Goal: Transaction & Acquisition: Book appointment/travel/reservation

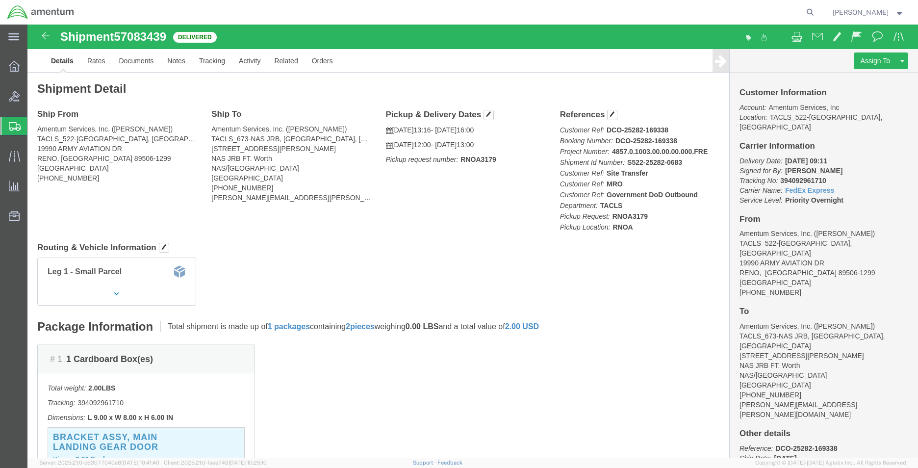
click at [6, 118] on div at bounding box center [13, 126] width 27 height 18
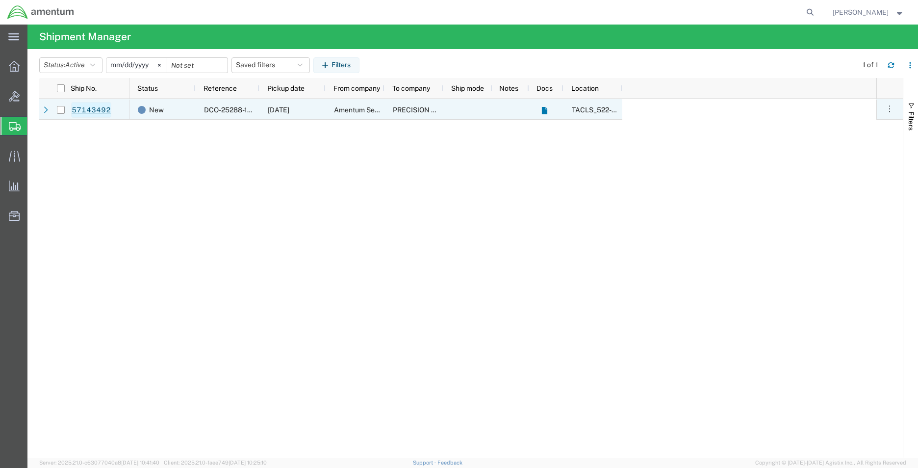
click at [92, 112] on link "57143492" at bounding box center [91, 110] width 40 height 16
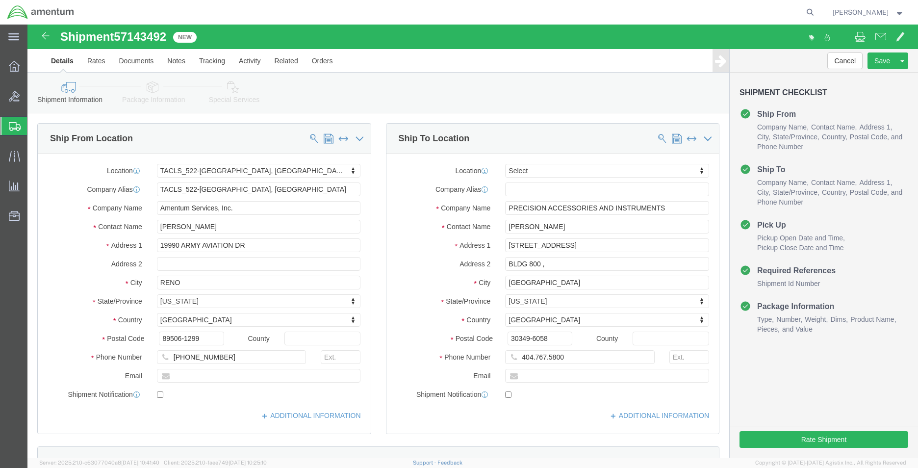
select select "42690"
select select
click button "Rate Shipment"
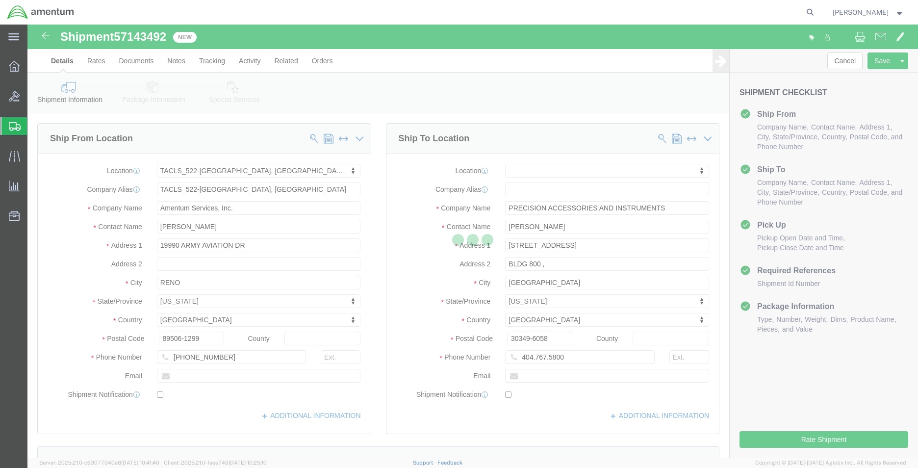
select select "42690"
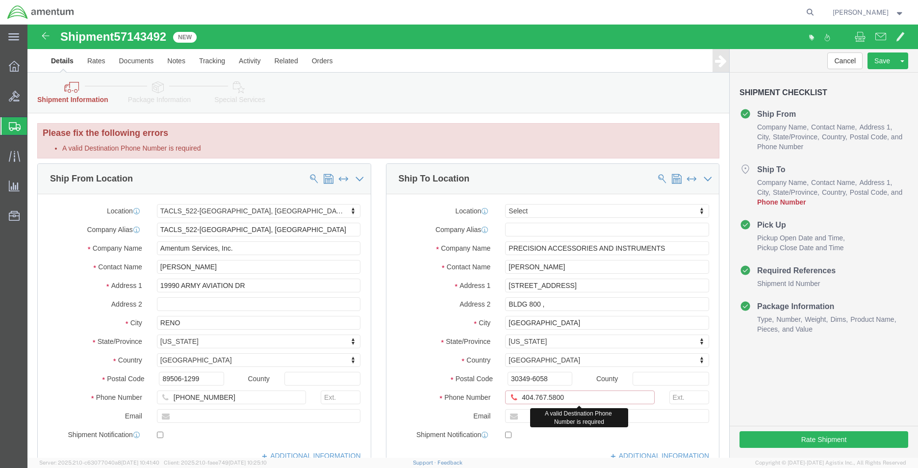
click input "404.767.5800"
click input "404-767.5800"
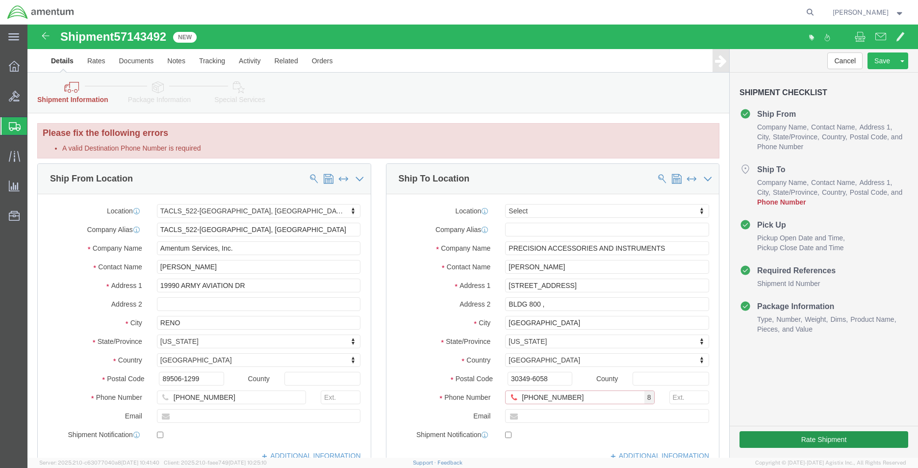
type input "[PHONE_NUMBER]"
click button "Rate Shipment"
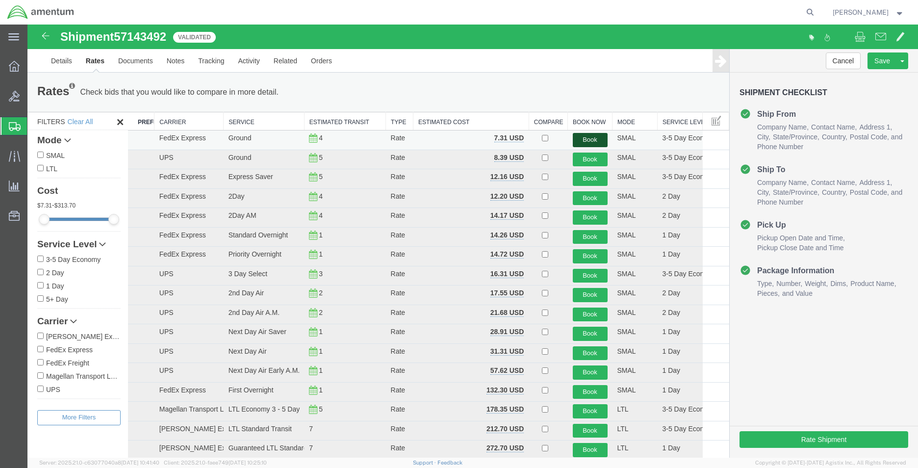
click at [585, 136] on button "Book" at bounding box center [589, 140] width 35 height 14
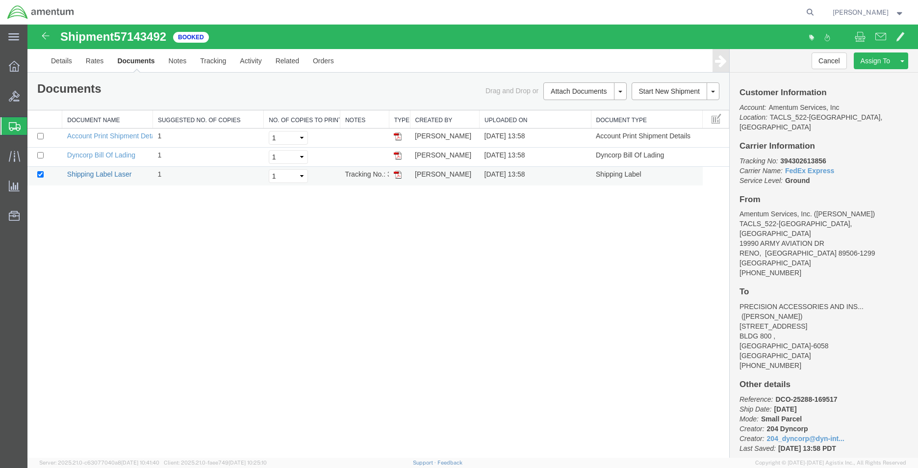
click at [103, 177] on link "Shipping Label Laser" at bounding box center [99, 174] width 65 height 8
click at [10, 125] on icon at bounding box center [15, 126] width 12 height 9
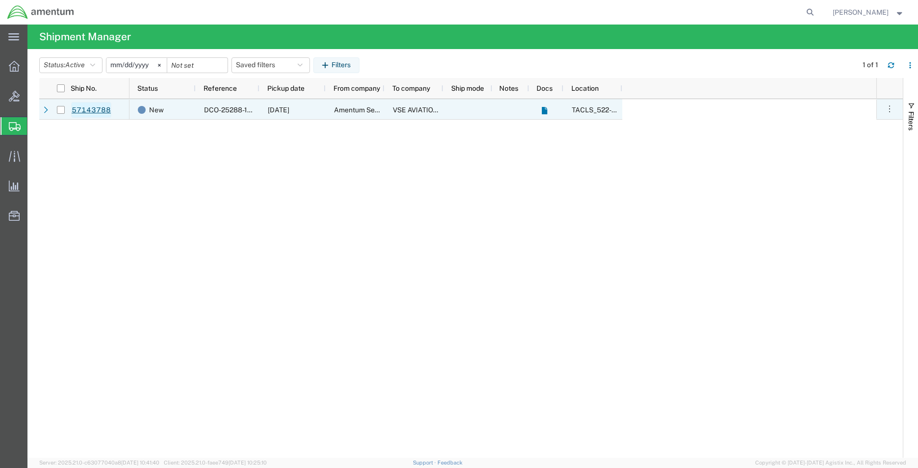
click at [87, 110] on link "57143788" at bounding box center [91, 110] width 40 height 16
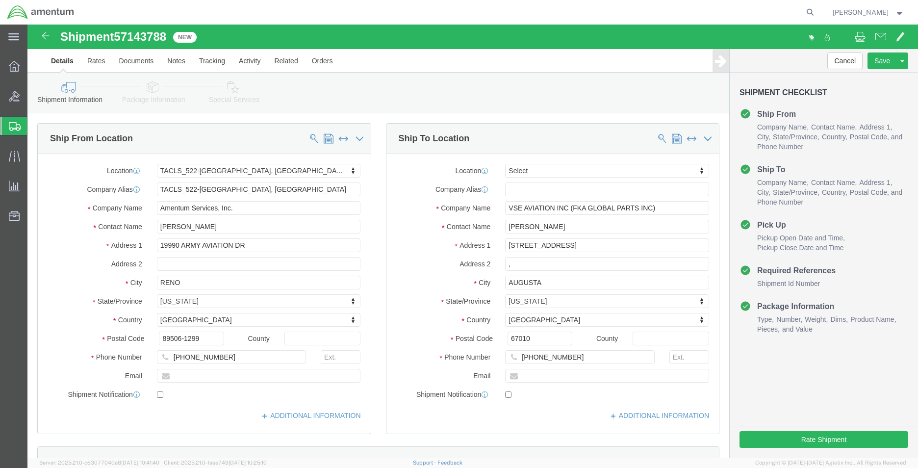
select select "42690"
select select
click input "[PHONE_NUMBER]"
type input "[PHONE_NUMBER]"
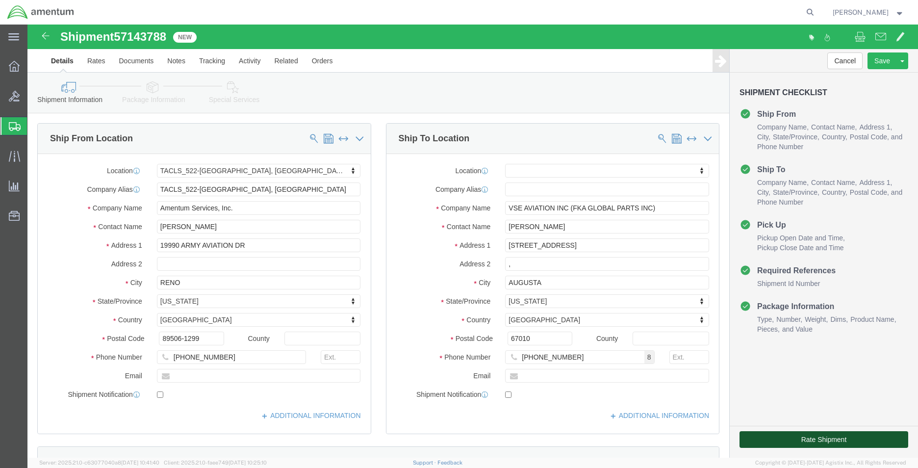
click button "Rate Shipment"
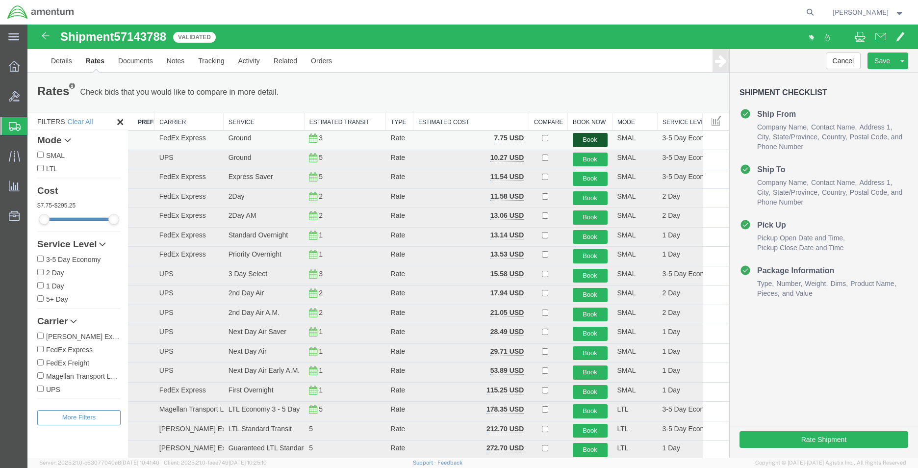
click at [594, 136] on button "Book" at bounding box center [589, 140] width 35 height 14
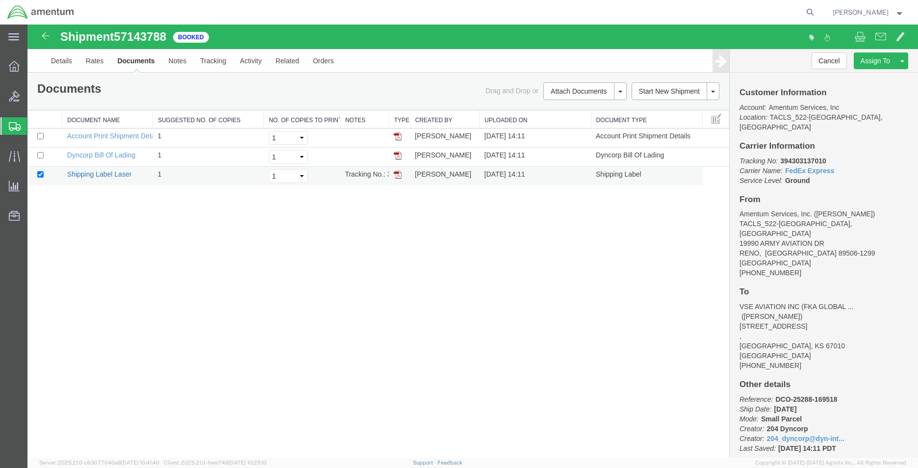
click at [109, 174] on link "Shipping Label Laser" at bounding box center [99, 174] width 65 height 8
click at [9, 124] on icon at bounding box center [15, 126] width 12 height 9
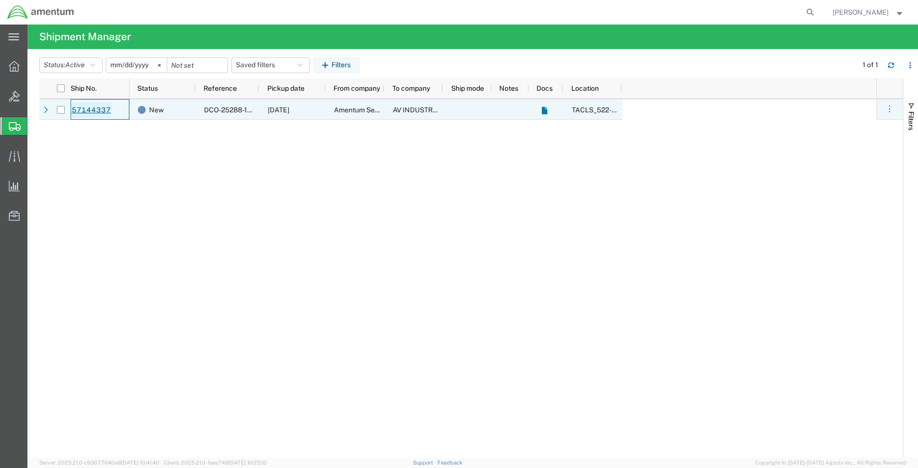
click at [89, 106] on link "57144337" at bounding box center [91, 110] width 40 height 16
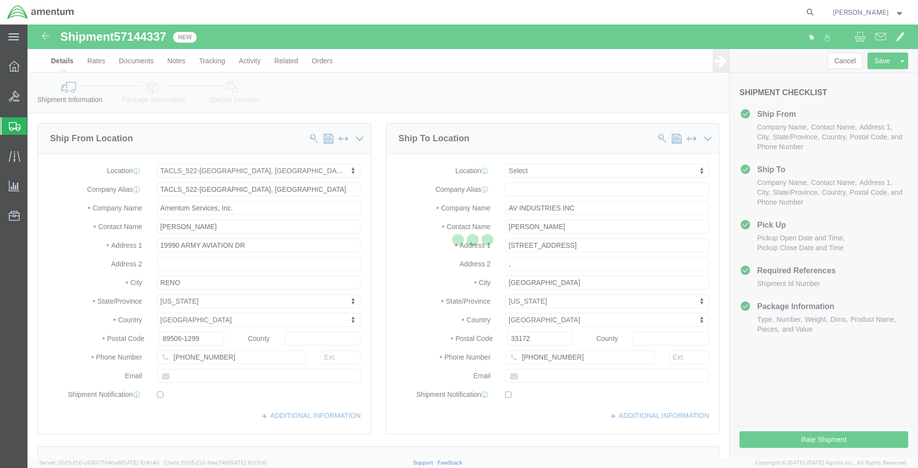
select select "42690"
select select
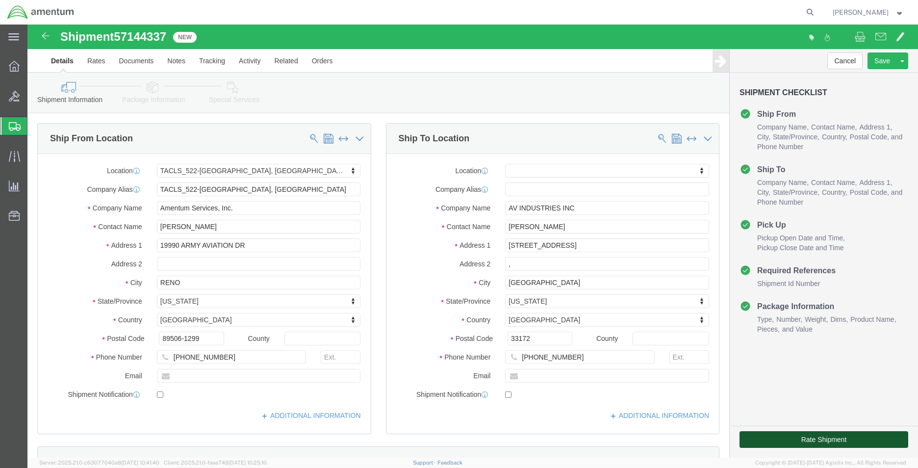
click button "Rate Shipment"
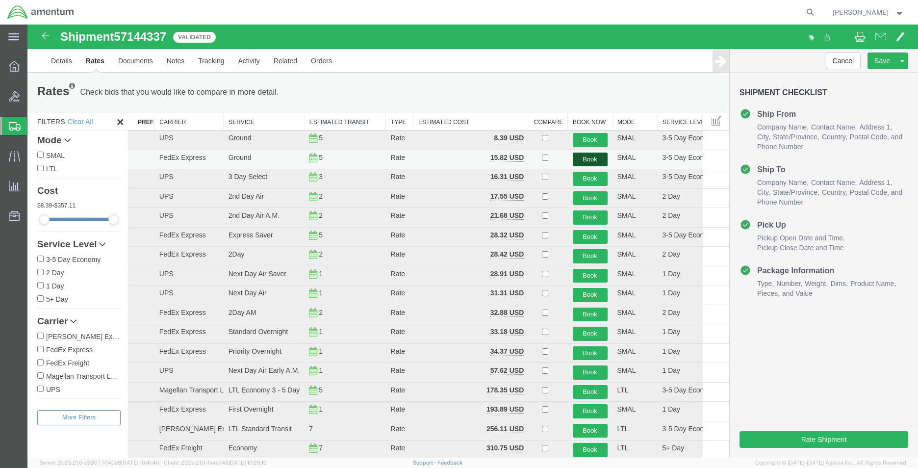
click at [588, 158] on button "Book" at bounding box center [589, 159] width 35 height 14
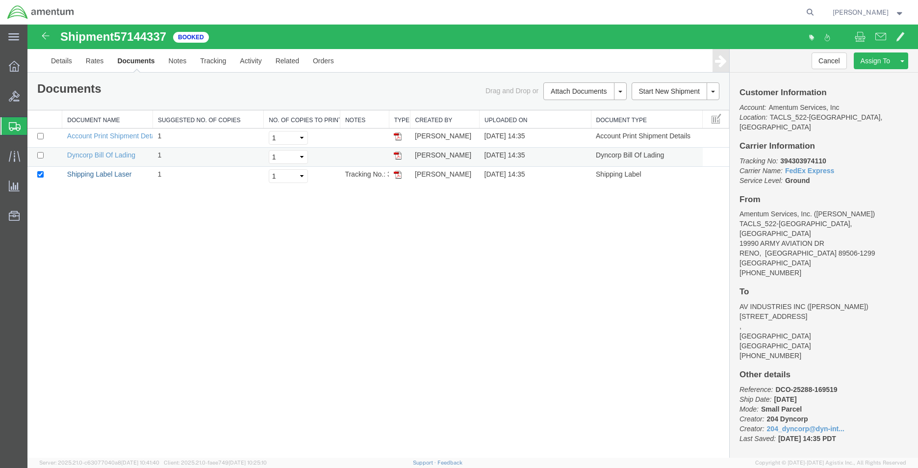
drag, startPoint x: 117, startPoint y: 174, endPoint x: 129, endPoint y: 165, distance: 15.1
click at [117, 174] on link "Shipping Label Laser" at bounding box center [99, 174] width 65 height 8
click at [14, 60] on div at bounding box center [13, 66] width 27 height 20
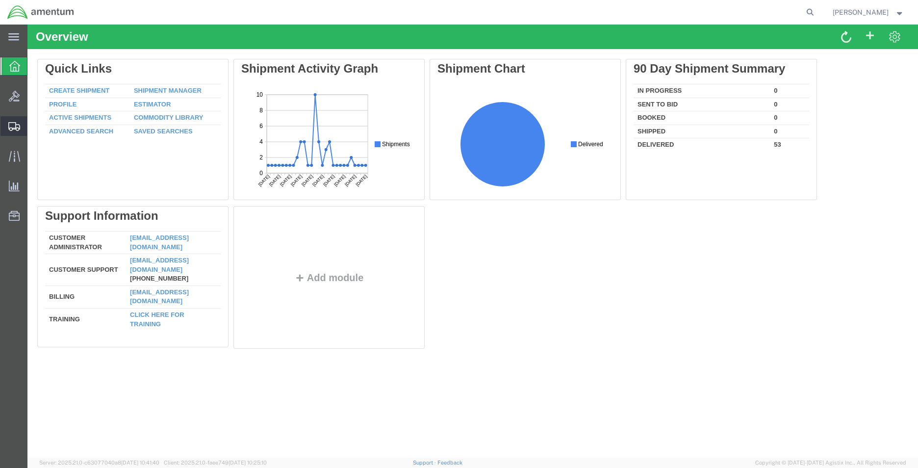
click at [10, 124] on icon at bounding box center [14, 126] width 12 height 9
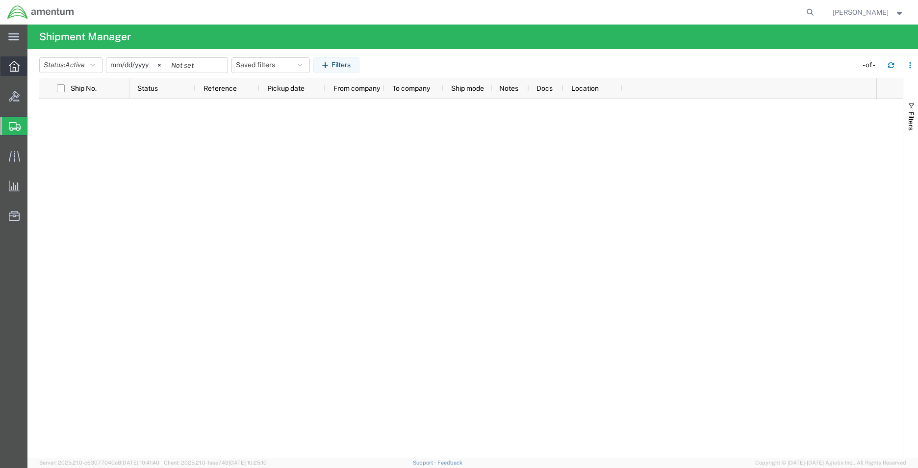
click at [11, 59] on div at bounding box center [13, 66] width 27 height 20
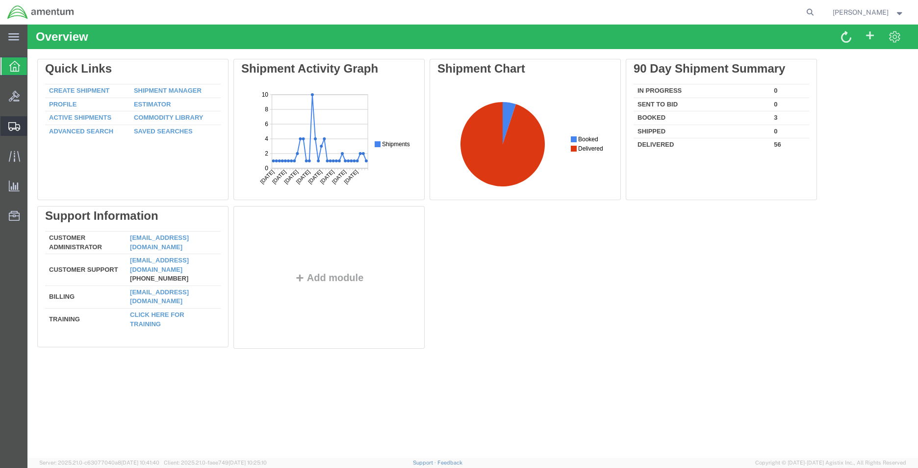
click at [11, 122] on icon at bounding box center [14, 126] width 12 height 9
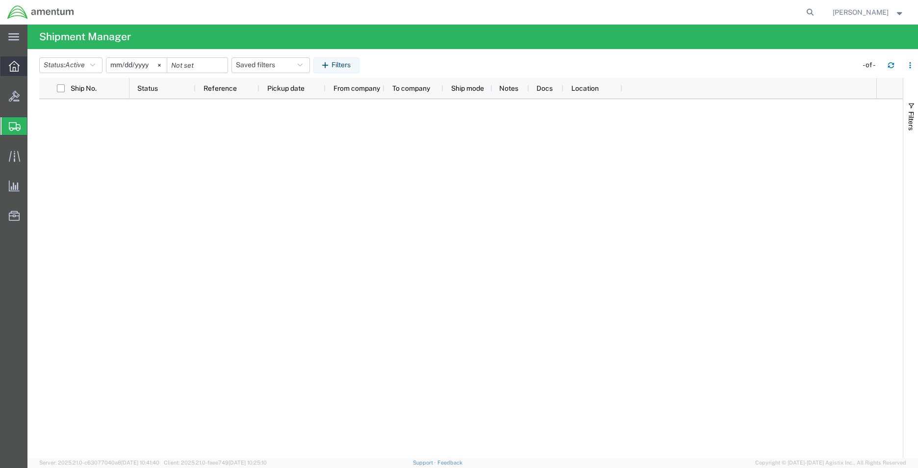
click at [16, 73] on div at bounding box center [13, 66] width 27 height 20
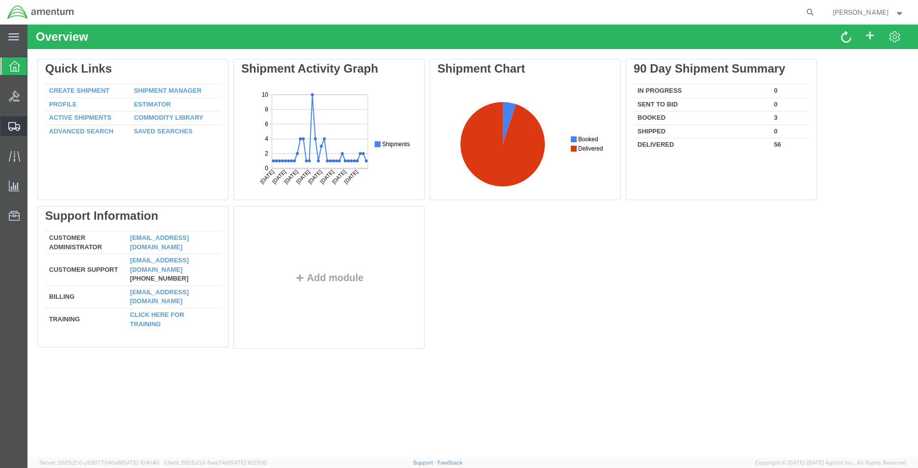
click at [11, 129] on icon at bounding box center [14, 126] width 12 height 9
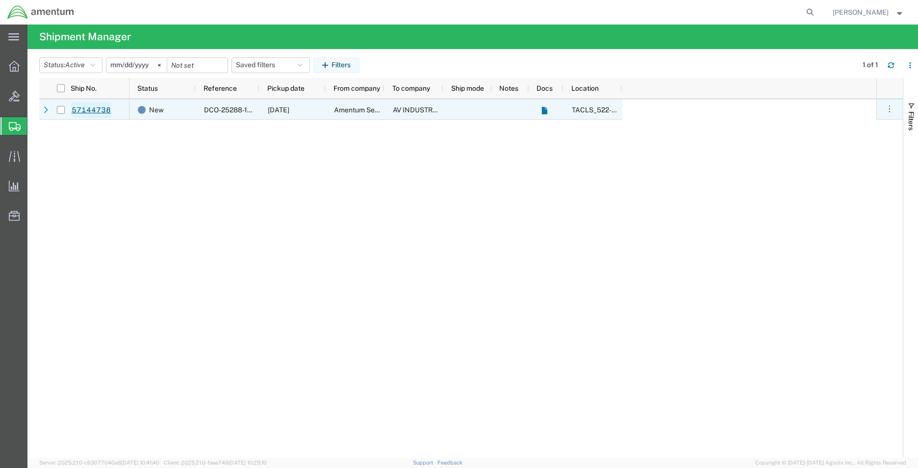
click at [103, 110] on link "57144738" at bounding box center [91, 110] width 40 height 16
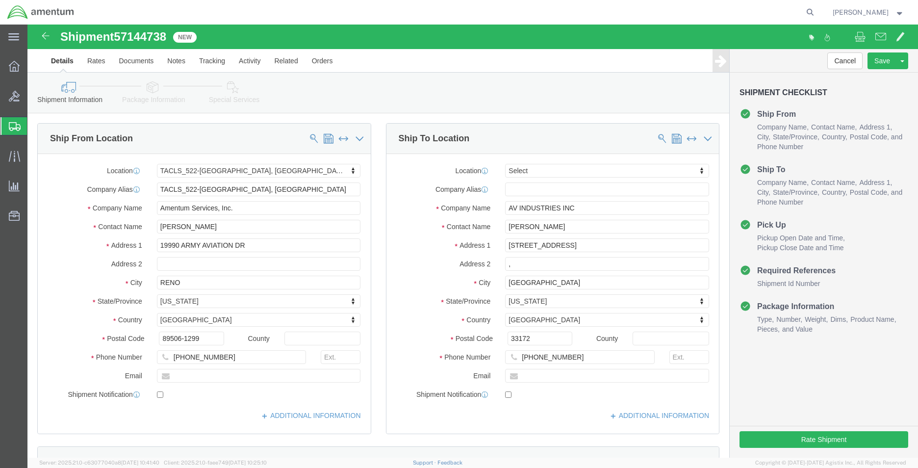
select select "42690"
select select
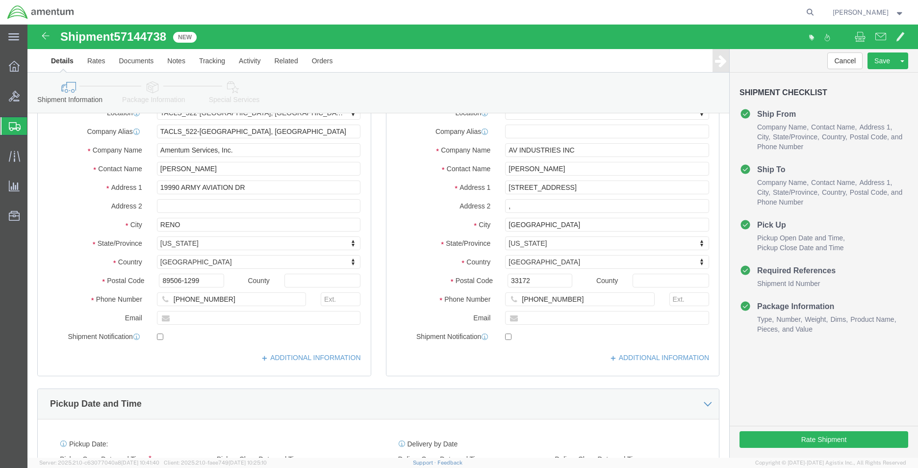
scroll to position [147, 0]
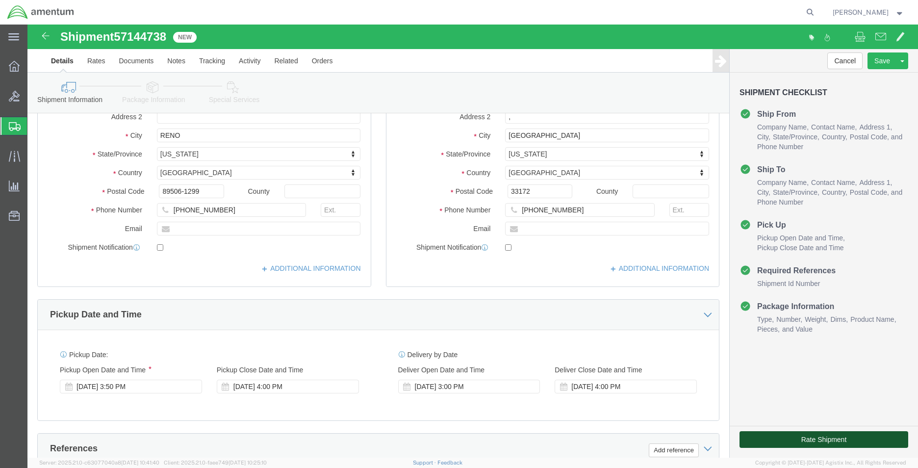
click button "Rate Shipment"
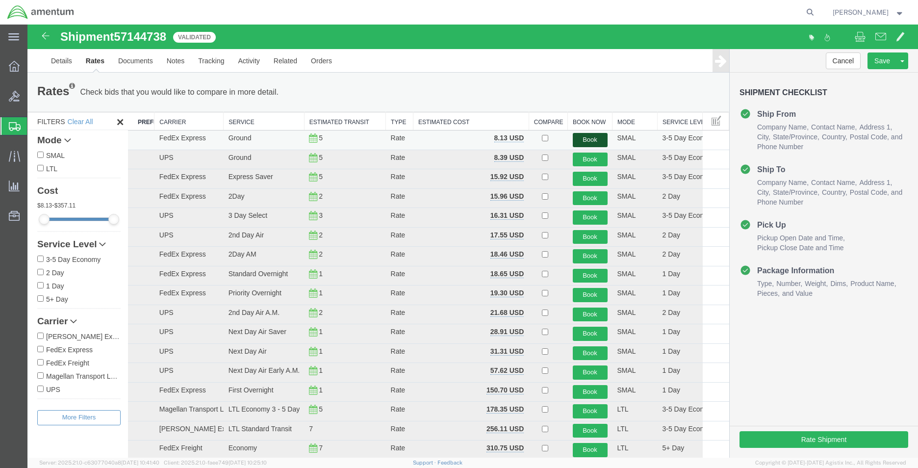
click at [589, 140] on button "Book" at bounding box center [589, 140] width 35 height 14
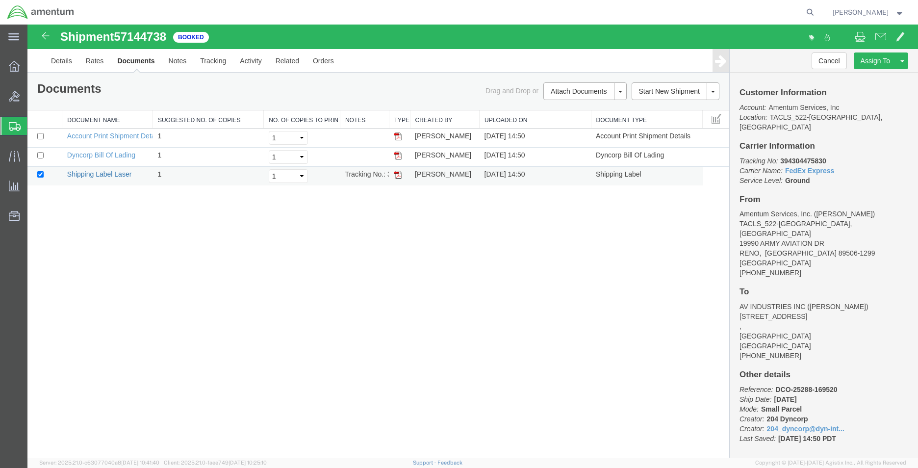
drag, startPoint x: 114, startPoint y: 174, endPoint x: 33, endPoint y: 211, distance: 88.8
click at [114, 174] on link "Shipping Label Laser" at bounding box center [99, 174] width 65 height 8
click at [18, 71] on icon at bounding box center [14, 66] width 11 height 11
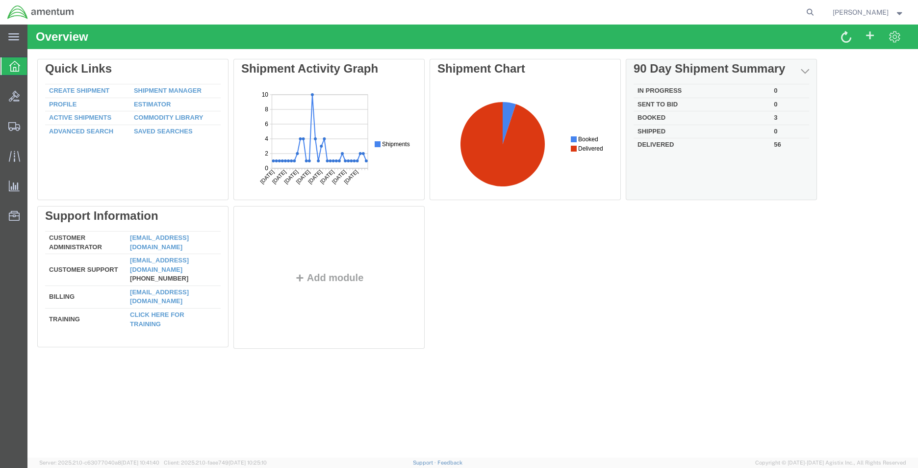
click at [651, 120] on td "Booked" at bounding box center [701, 118] width 136 height 14
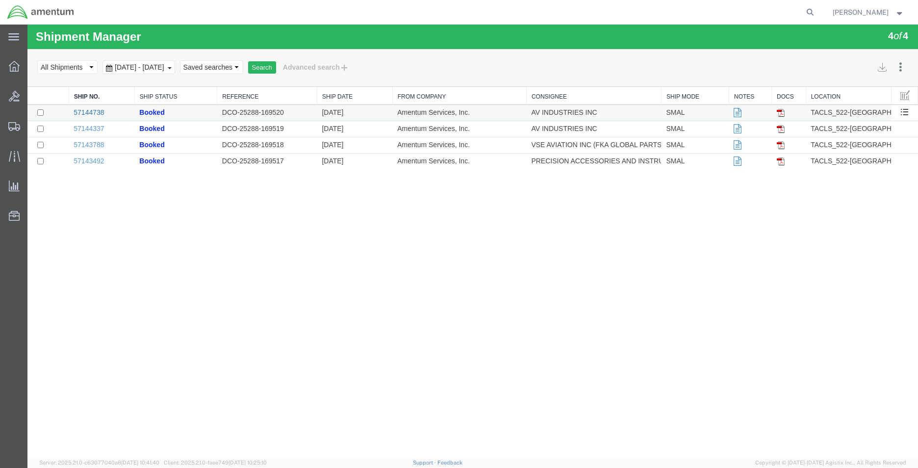
click at [93, 109] on link "57144738" at bounding box center [89, 112] width 30 height 8
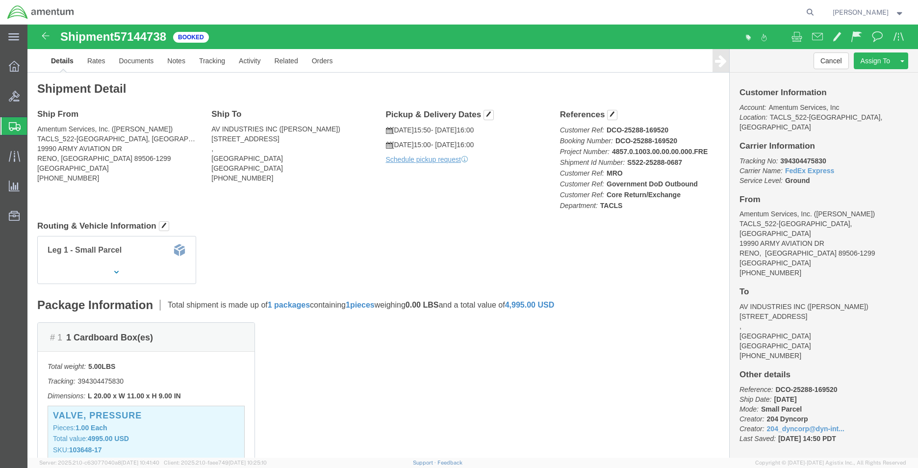
click at [14, 122] on icon at bounding box center [15, 126] width 12 height 9
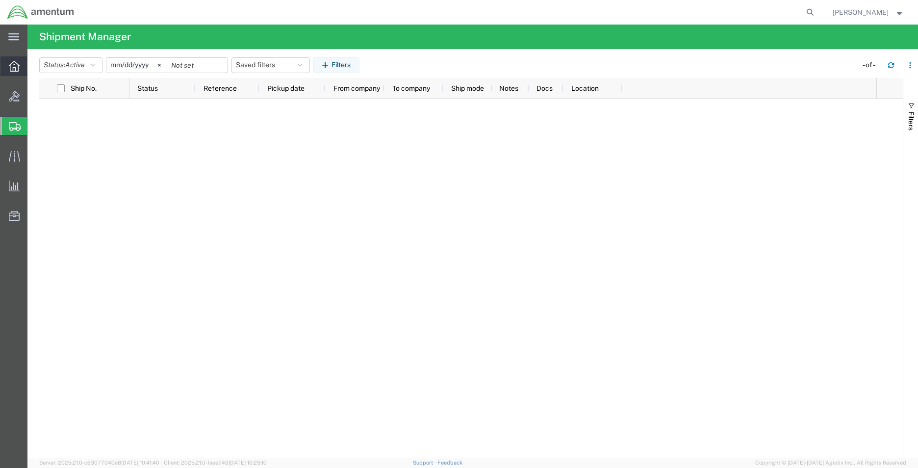
click at [17, 69] on icon at bounding box center [14, 66] width 11 height 11
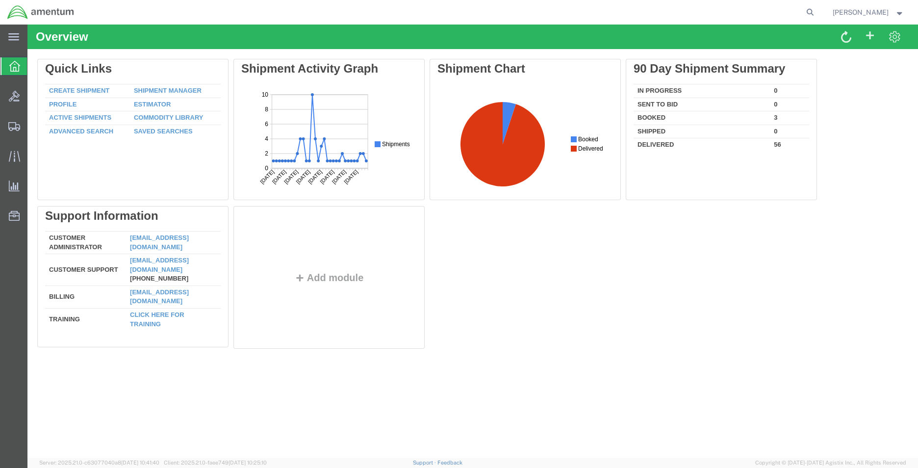
click at [659, 118] on td "Booked" at bounding box center [701, 118] width 136 height 14
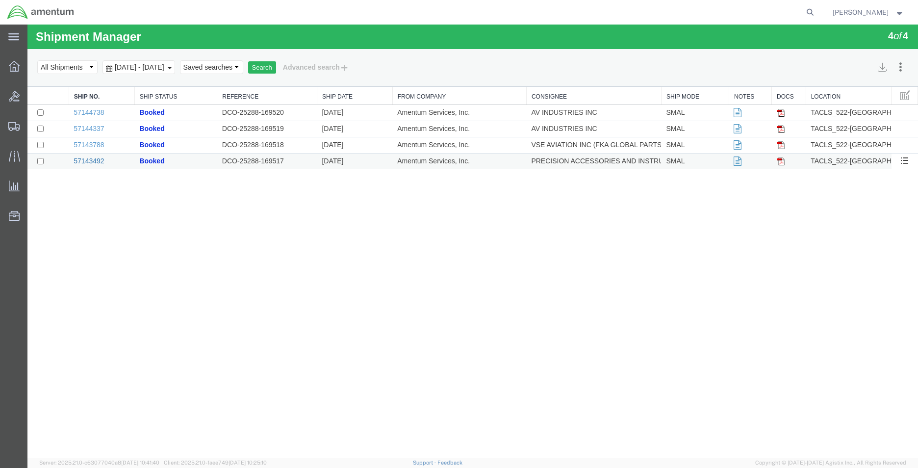
click at [88, 164] on link "57143492" at bounding box center [89, 161] width 30 height 8
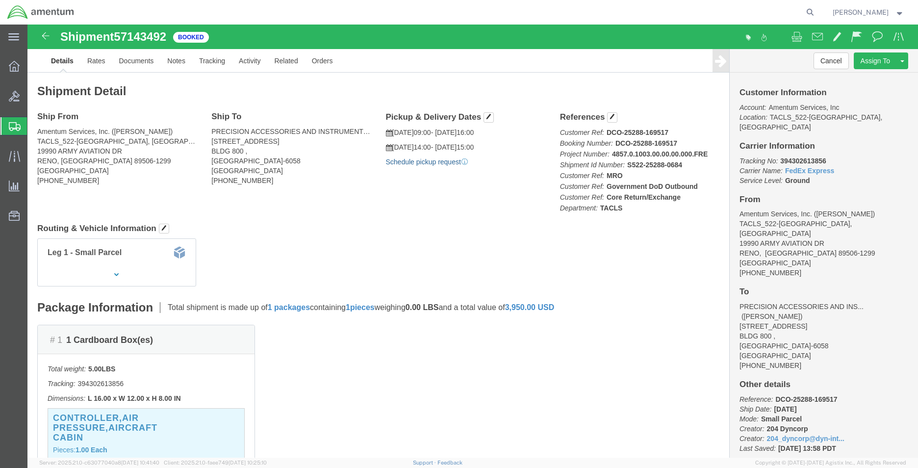
click link "Schedule pickup request"
click at [12, 68] on icon at bounding box center [14, 66] width 11 height 11
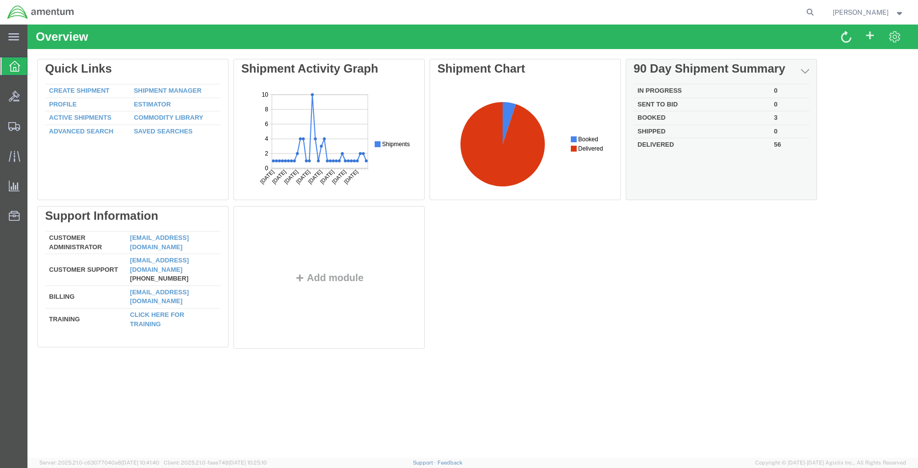
click at [645, 115] on td "Booked" at bounding box center [701, 118] width 136 height 14
